Goal: Communication & Community: Share content

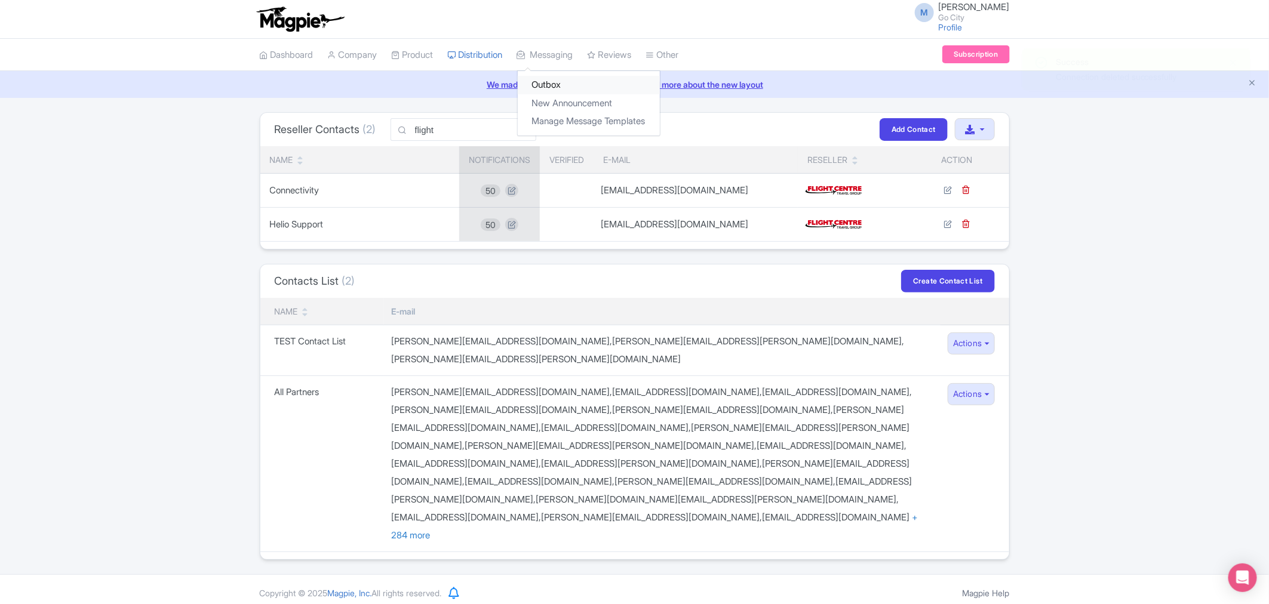
click at [568, 85] on link "Outbox" at bounding box center [589, 85] width 142 height 19
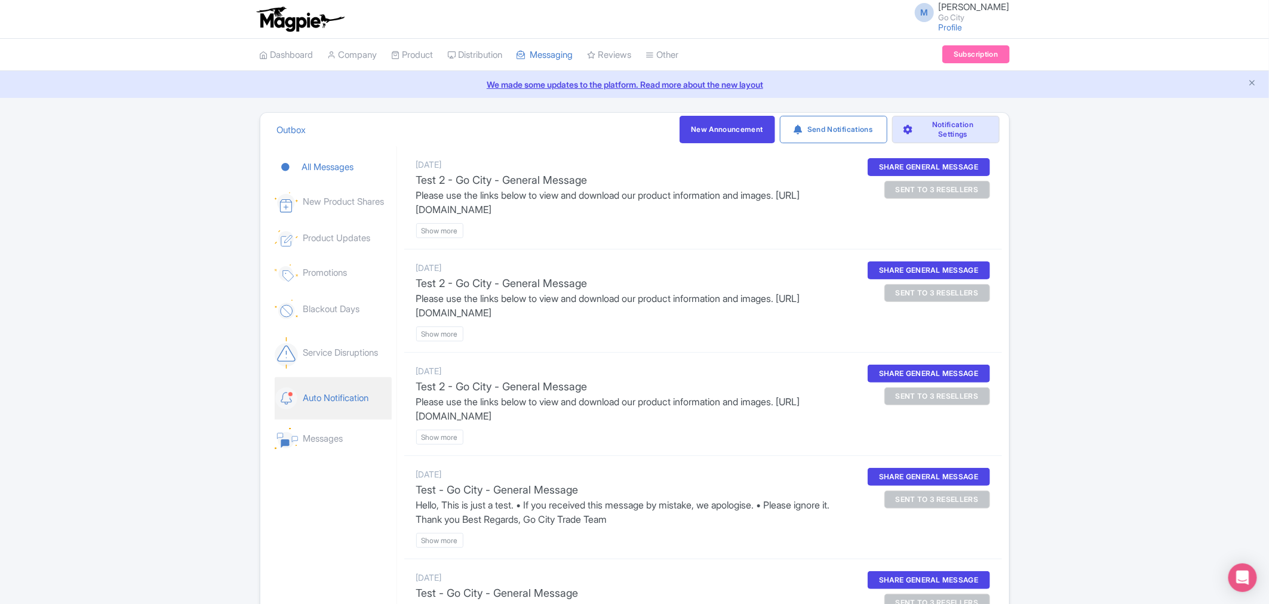
click at [325, 395] on link "Auto Notification" at bounding box center [333, 398] width 117 height 42
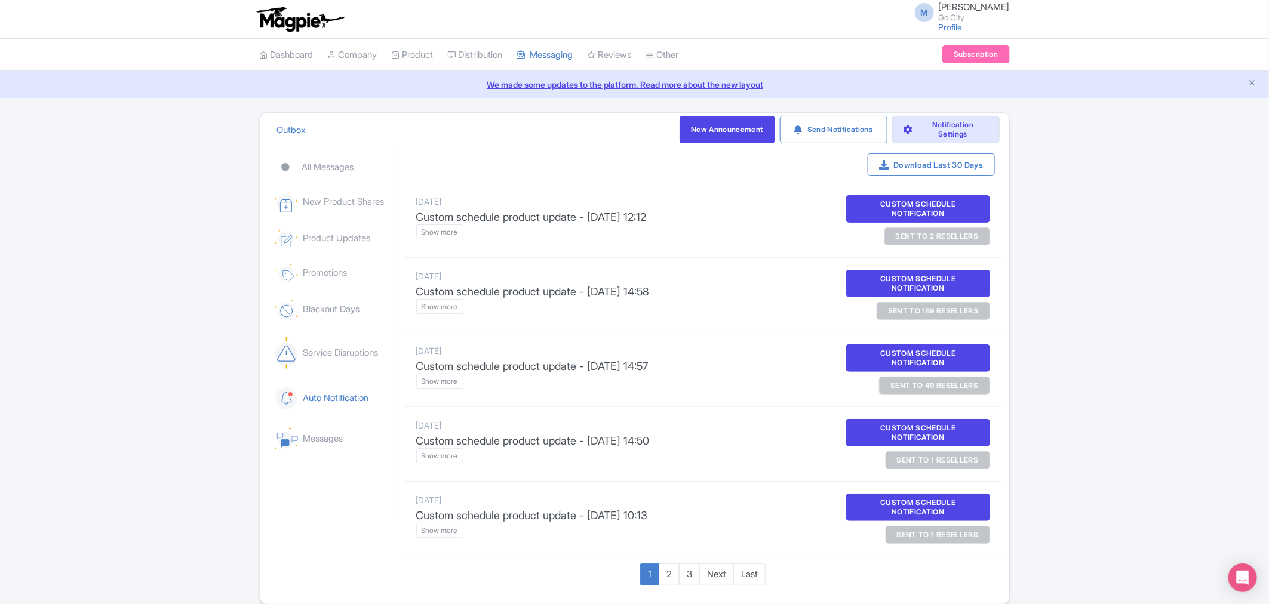
click at [930, 234] on div "sent to 2 resellers" at bounding box center [937, 236] width 106 height 18
click at [424, 229] on btn "Show more" at bounding box center [439, 231] width 47 height 15
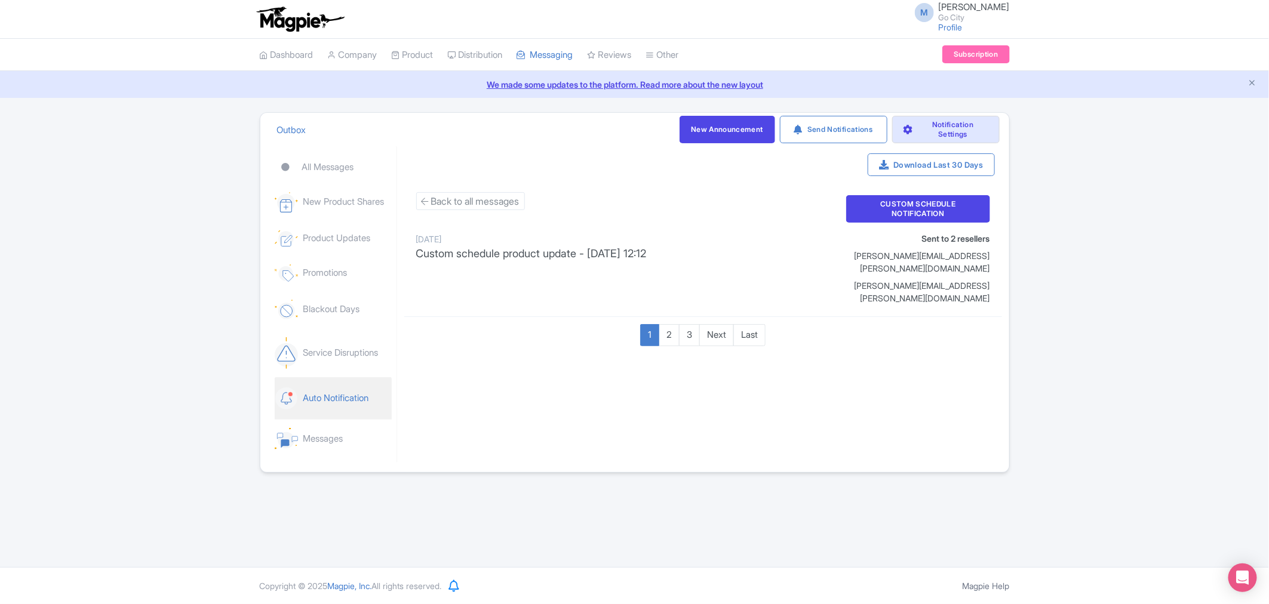
click at [336, 396] on link "Auto Notification" at bounding box center [333, 398] width 117 height 42
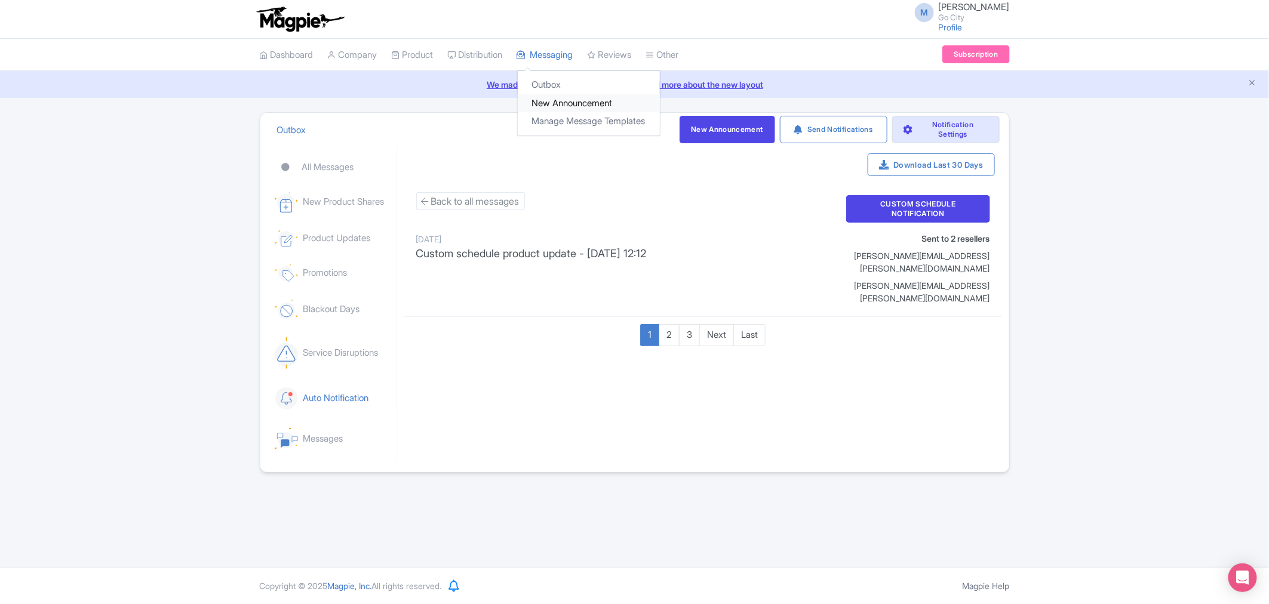
click at [574, 103] on link "New Announcement" at bounding box center [589, 103] width 142 height 19
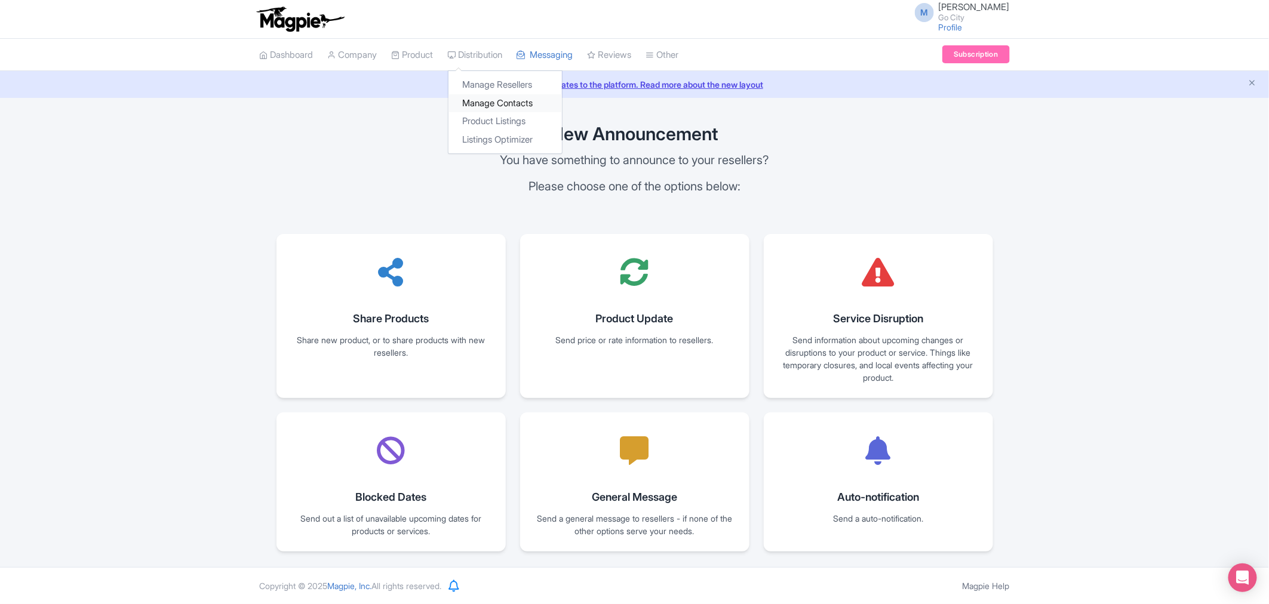
click at [506, 102] on link "Manage Contacts" at bounding box center [504, 103] width 113 height 19
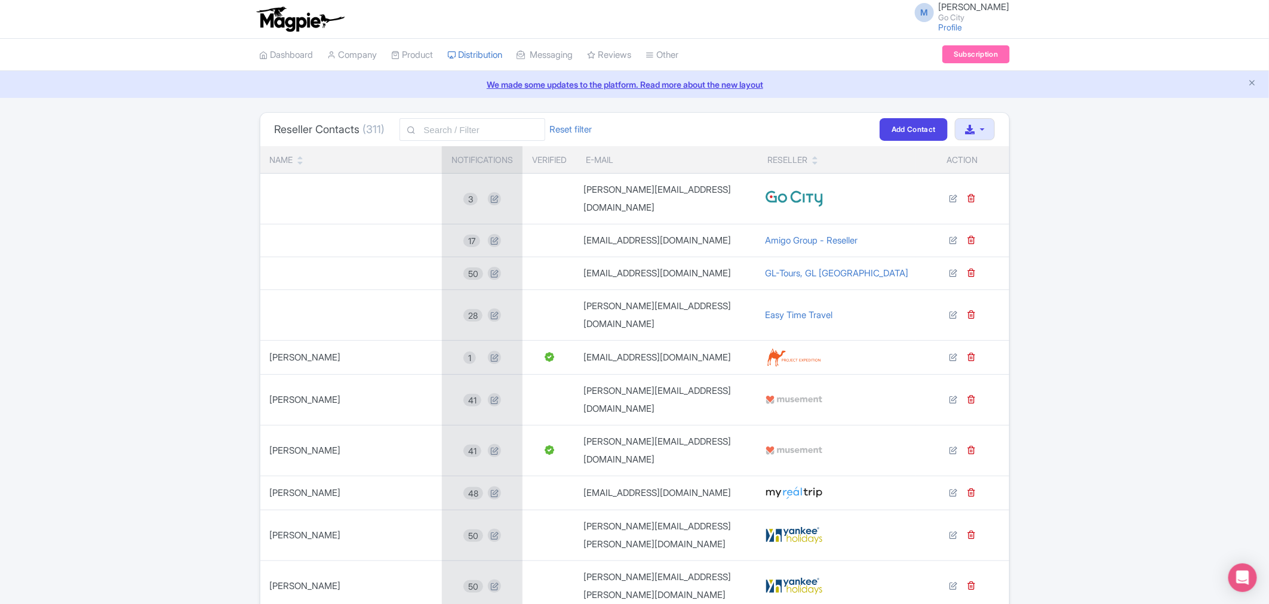
click at [420, 125] on span at bounding box center [411, 129] width 24 height 23
click at [432, 128] on input "text" at bounding box center [472, 129] width 146 height 23
type input "a"
type input "ainoha"
click button "Filter" at bounding box center [0, 0] width 0 height 0
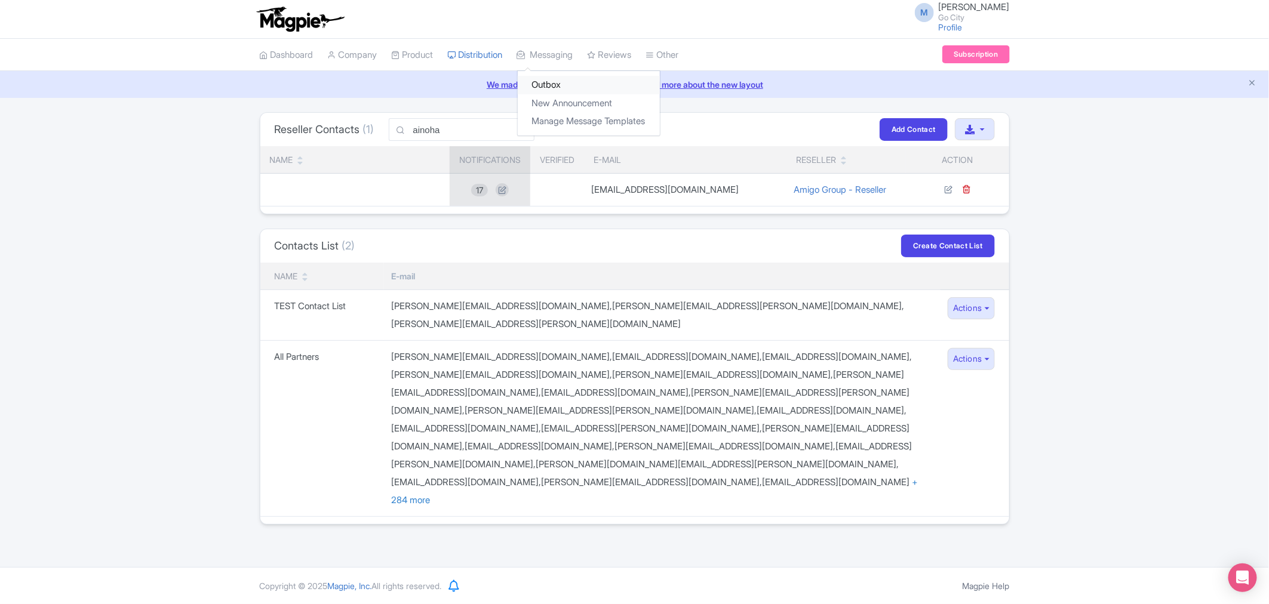
click at [565, 88] on link "Outbox" at bounding box center [589, 85] width 142 height 19
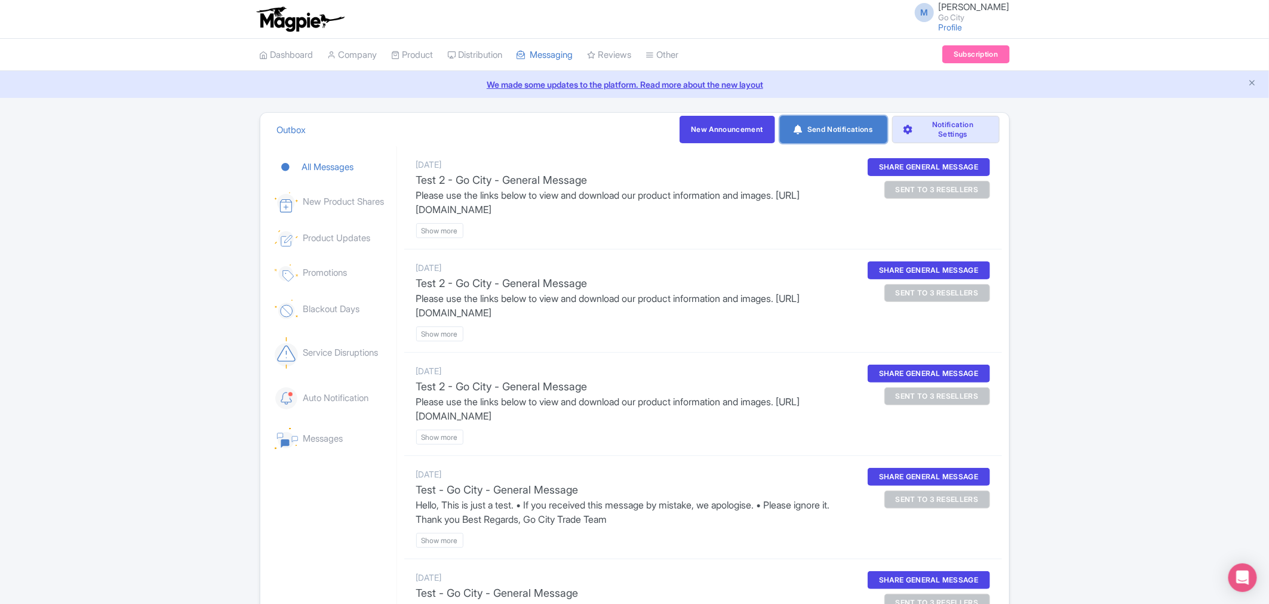
click at [842, 137] on link "Send Notifications" at bounding box center [833, 129] width 107 height 27
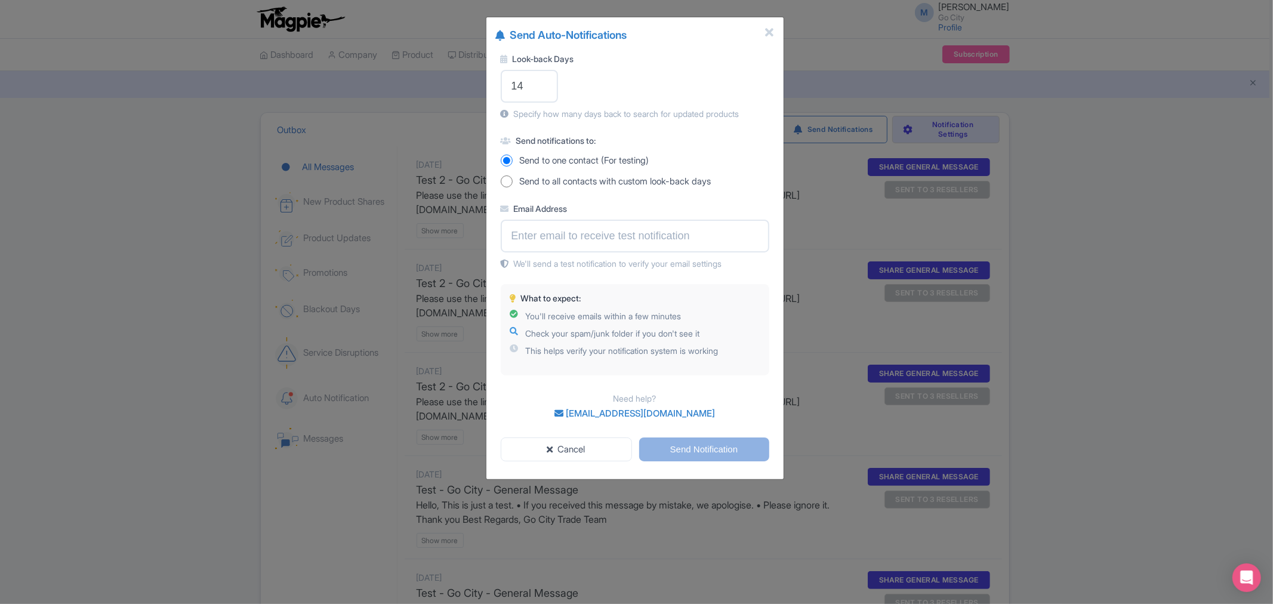
click at [501, 181] on input "Send to all contacts with custom look-back days" at bounding box center [507, 182] width 12 height 12
radio input "true"
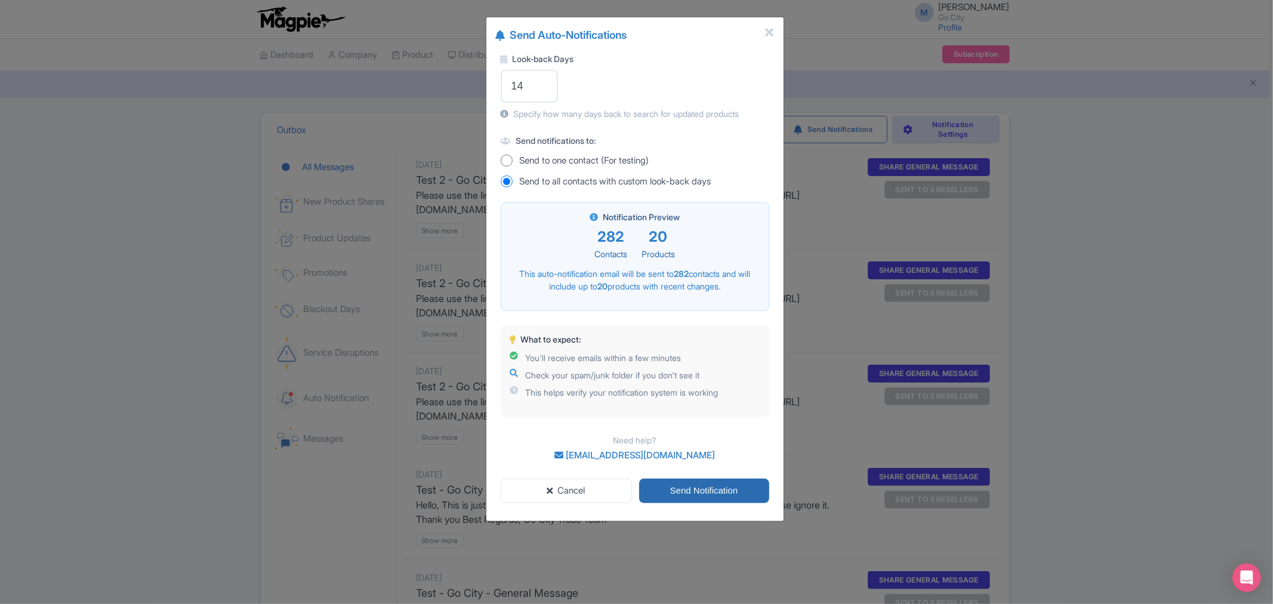
click at [703, 487] on input "Send Notification" at bounding box center [704, 491] width 130 height 24
